Goal: Task Accomplishment & Management: Manage account settings

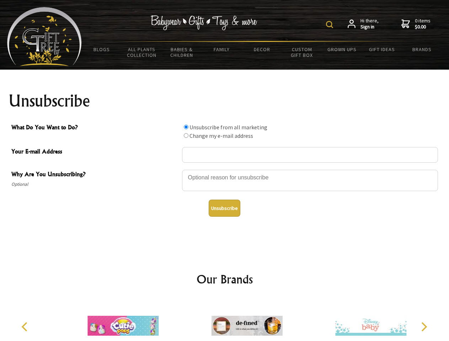
click at [330, 25] on img at bounding box center [329, 24] width 7 height 7
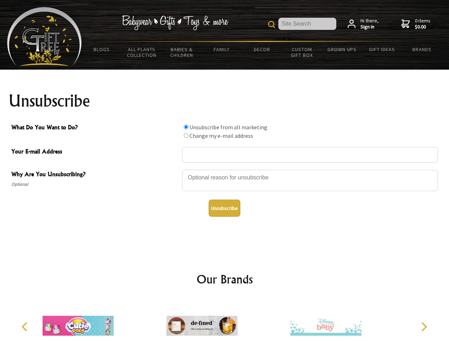
click at [224, 169] on div at bounding box center [310, 181] width 256 height 25
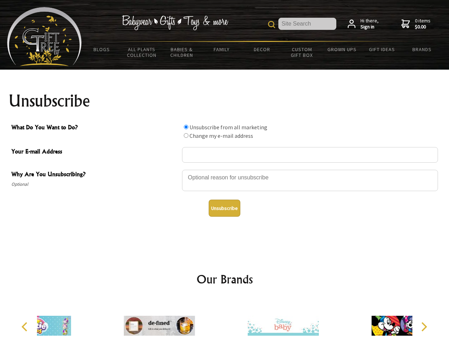
click at [186, 127] on input "What Do You Want to Do?" at bounding box center [186, 127] width 5 height 5
click at [186, 135] on input "What Do You Want to Do?" at bounding box center [186, 135] width 5 height 5
radio input "true"
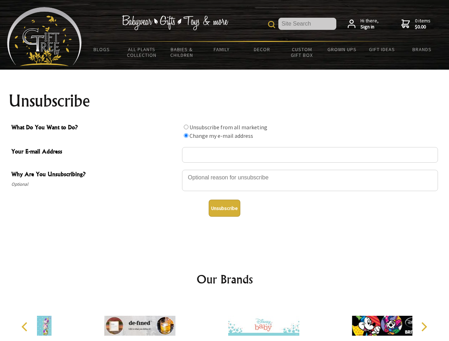
click at [224, 208] on button "Unsubscribe" at bounding box center [224, 208] width 32 height 17
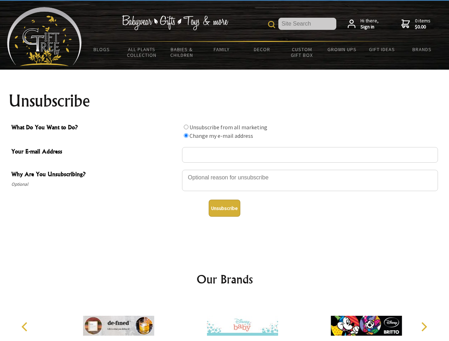
click at [26, 327] on icon "Previous" at bounding box center [25, 326] width 9 height 9
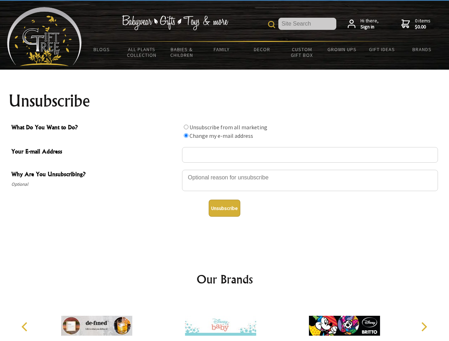
click at [423, 327] on icon "Next" at bounding box center [422, 326] width 9 height 9
